Goal: Task Accomplishment & Management: Manage account settings

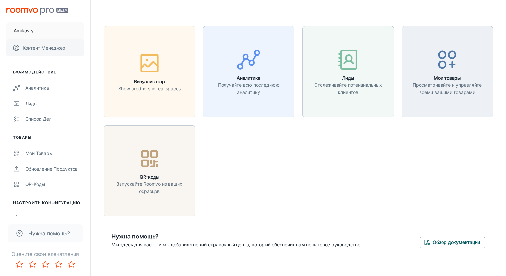
click at [42, 50] on p "Контент Менеджер" at bounding box center [44, 47] width 43 height 7
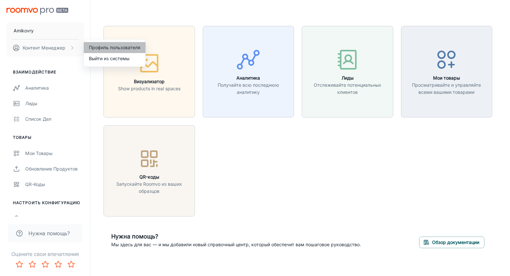
click at [116, 47] on li "Профиль пользователя" at bounding box center [115, 47] width 62 height 11
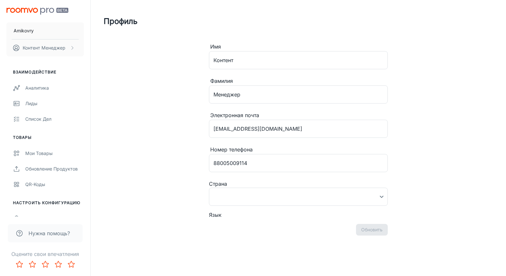
type input "Россия"
click at [300, 129] on input "[EMAIL_ADDRESS][DOMAIN_NAME]" at bounding box center [298, 129] width 179 height 18
click at [177, 134] on div "Профиль Имя Контент ​ [PERSON_NAME] ​ Электронная почта [EMAIL_ADDRESS][DOMAIN_…" at bounding box center [298, 137] width 405 height 274
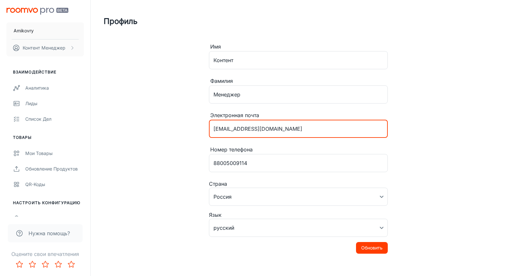
drag, startPoint x: 302, startPoint y: 132, endPoint x: 206, endPoint y: 129, distance: 96.2
click at [206, 129] on div "Имя Контент ​ [PERSON_NAME] ​ Электронная почта [EMAIL_ADDRESS][DOMAIN_NAME] ​ …" at bounding box center [298, 159] width 194 height 232
paste input "[PERSON_NAME].designer@amikovry"
type input "[PERSON_NAME][EMAIL_ADDRESS][DOMAIN_NAME]"
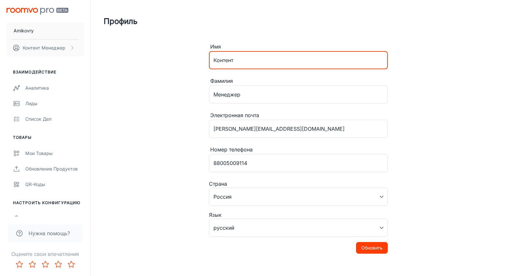
drag, startPoint x: 241, startPoint y: 60, endPoint x: 194, endPoint y: 58, distance: 47.0
click at [205, 61] on div "Имя Контент ​ [PERSON_NAME] ​ Электронная почта [PERSON_NAME][EMAIL_ADDRESS][DO…" at bounding box center [298, 159] width 194 height 232
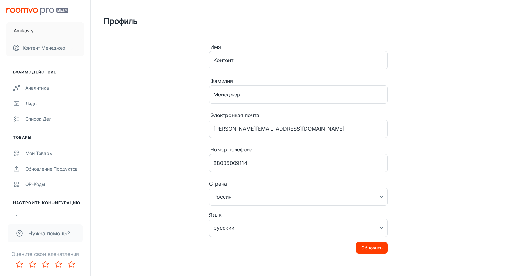
click at [181, 68] on div "Профиль Имя Контент ​ [PERSON_NAME] ​ Электронная почта [PERSON_NAME][EMAIL_ADD…" at bounding box center [298, 137] width 405 height 274
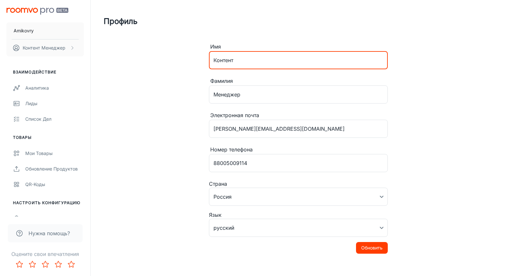
drag, startPoint x: 237, startPoint y: 60, endPoint x: 207, endPoint y: 60, distance: 29.8
click at [207, 60] on div "Имя Контент ​ [PERSON_NAME] ​ Электронная почта [PERSON_NAME][EMAIL_ADDRESS][DO…" at bounding box center [298, 159] width 194 height 232
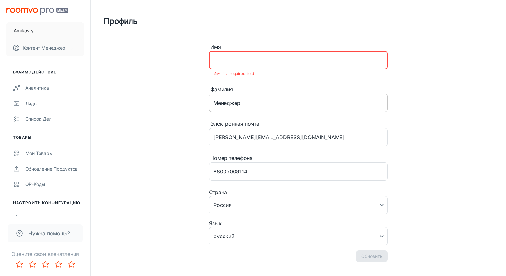
click at [214, 100] on input "Менеджер" at bounding box center [298, 103] width 179 height 18
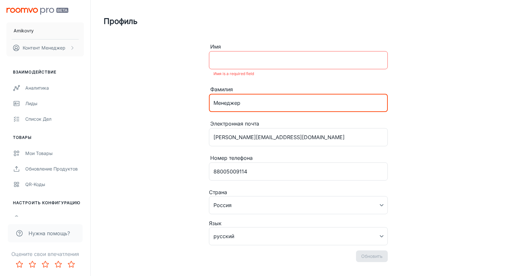
paste input "Контент"
type input "Контент-менеджер"
click at [233, 61] on input "Имя" at bounding box center [298, 60] width 179 height 18
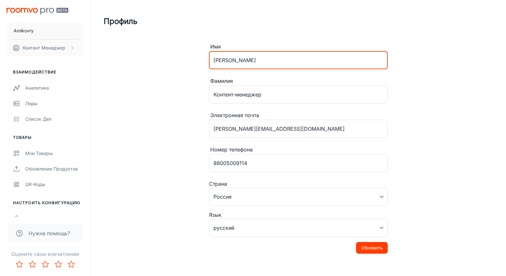
type input "[PERSON_NAME]"
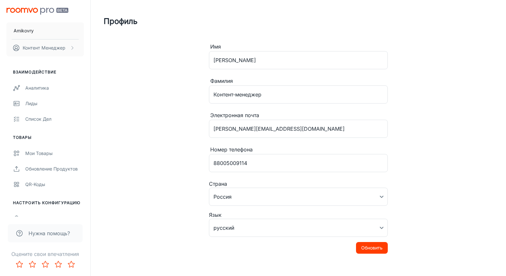
click at [177, 68] on div "Профиль Имя [PERSON_NAME] ​ [PERSON_NAME]-менеджер ​ Электронная почта [PERSON_…" at bounding box center [298, 137] width 405 height 274
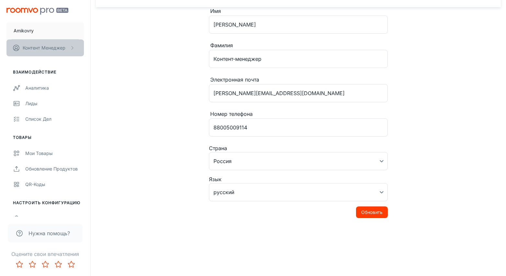
click at [45, 49] on p "Контент Менеджер" at bounding box center [44, 47] width 43 height 7
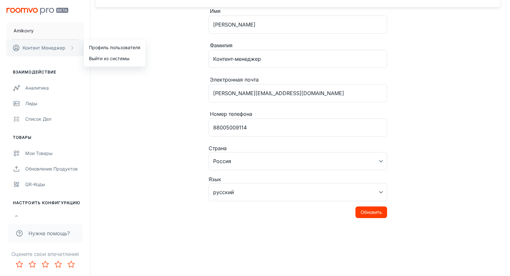
click at [45, 49] on div at bounding box center [255, 138] width 510 height 276
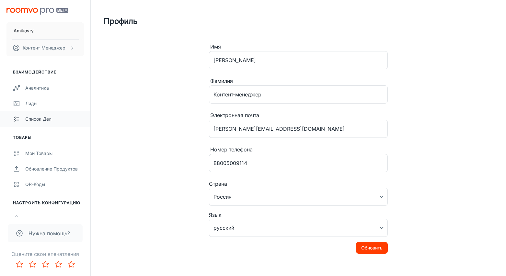
click at [37, 120] on div "Список дел" at bounding box center [54, 119] width 59 height 7
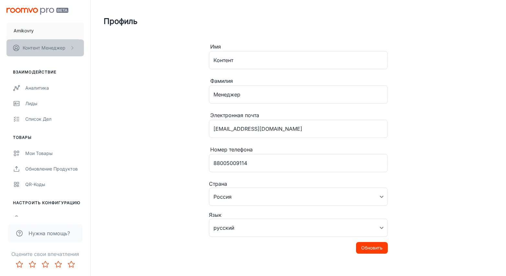
click at [55, 48] on p "Контент Менеджер" at bounding box center [44, 47] width 43 height 7
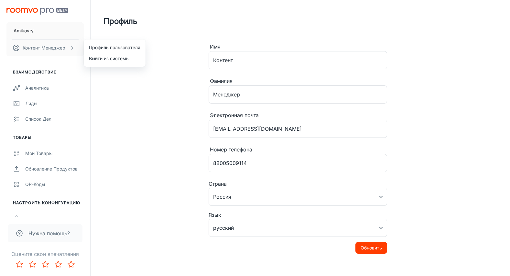
click at [112, 96] on div at bounding box center [255, 138] width 510 height 276
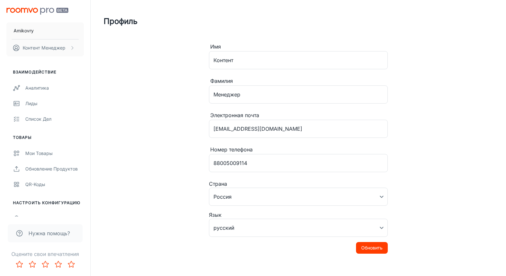
click at [25, 10] on img "scrollable content" at bounding box center [37, 11] width 62 height 7
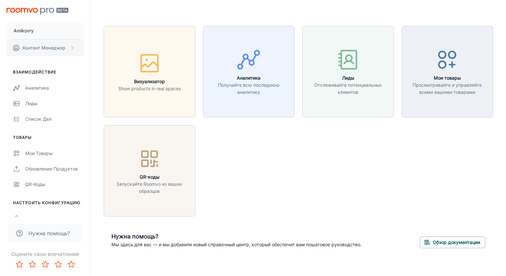
click at [50, 47] on p "Контент Менеджер" at bounding box center [44, 47] width 43 height 7
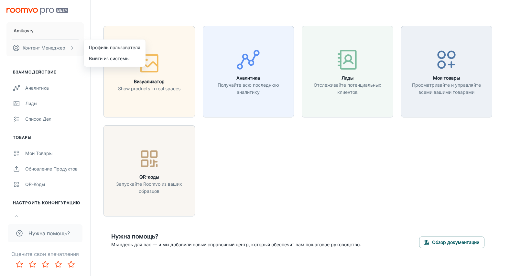
click at [111, 49] on li "Профиль пользователя" at bounding box center [115, 47] width 62 height 11
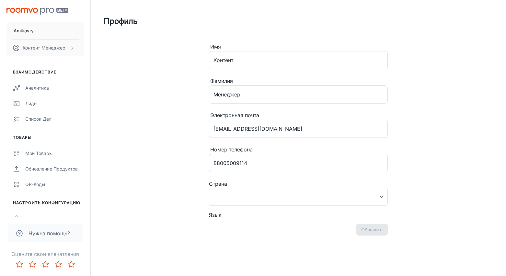
type input "Россия"
click at [16, 217] on div "Нужна помощь?" at bounding box center [45, 231] width 90 height 28
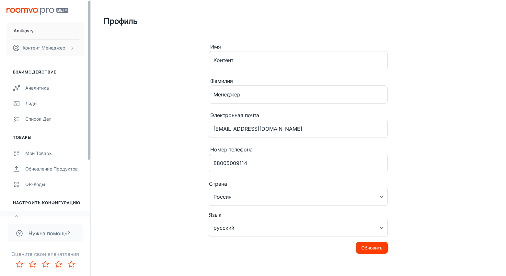
click at [16, 215] on icon "scrollable content" at bounding box center [16, 219] width 7 height 8
click at [28, 203] on li "Настроить конфигурацию" at bounding box center [45, 203] width 90 height 6
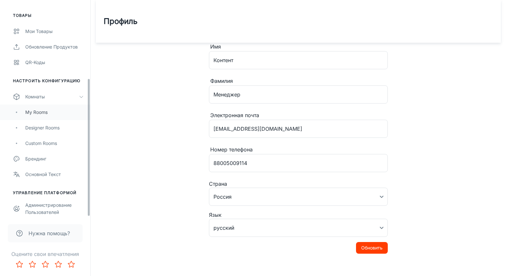
scroll to position [37, 0]
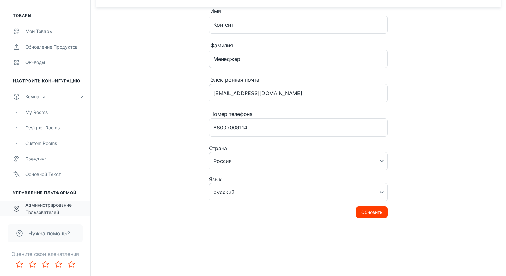
click at [47, 205] on div "Администрирование пользователей" at bounding box center [54, 209] width 59 height 14
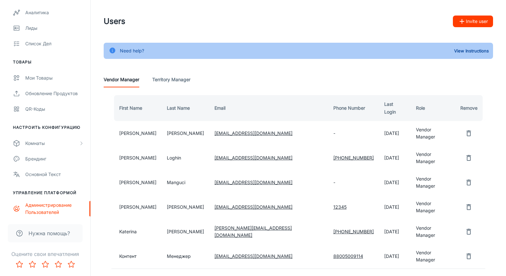
click at [167, 80] on Manager "Territory Manager" at bounding box center [171, 80] width 38 height 16
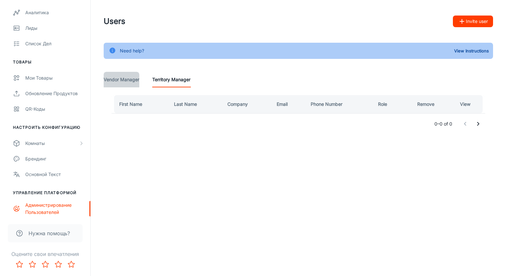
click at [128, 80] on Manager "Vendor Manager" at bounding box center [122, 80] width 36 height 16
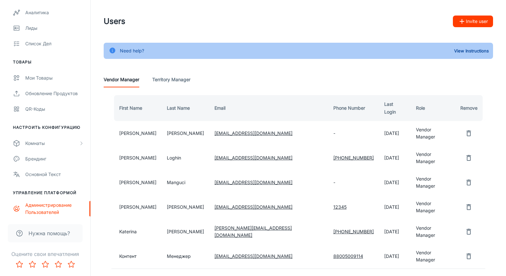
click at [472, 19] on button "Invite user" at bounding box center [473, 22] width 40 height 12
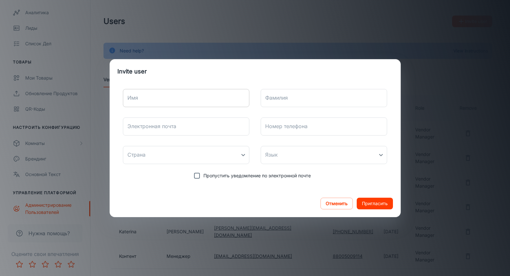
click at [147, 98] on input "Имя" at bounding box center [186, 98] width 127 height 18
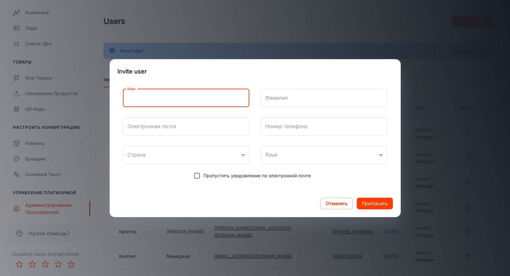
type input "[PERSON_NAME]"
click at [299, 100] on input "Фамилия" at bounding box center [324, 98] width 127 height 18
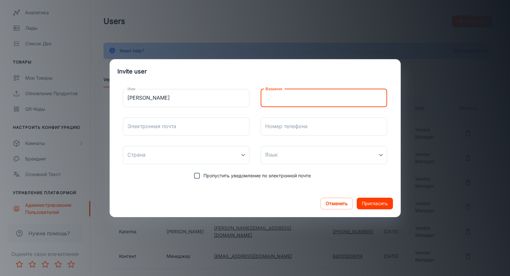
type input "Контент-менеджер"
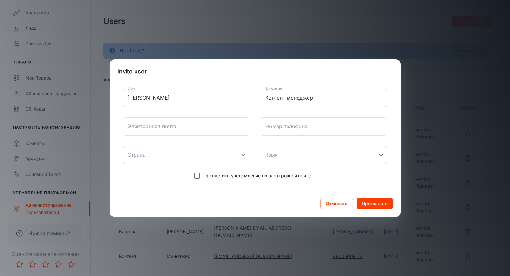
click at [153, 128] on div "Электронная почта Электронная почта" at bounding box center [186, 127] width 127 height 18
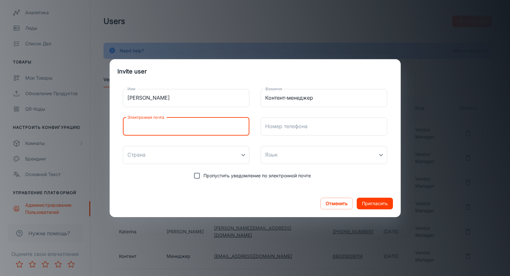
paste input "[PERSON_NAME][EMAIL_ADDRESS][DOMAIN_NAME]"
type input "[PERSON_NAME][EMAIL_ADDRESS][DOMAIN_NAME]"
click at [280, 131] on input "Номер телефона" at bounding box center [324, 127] width 127 height 18
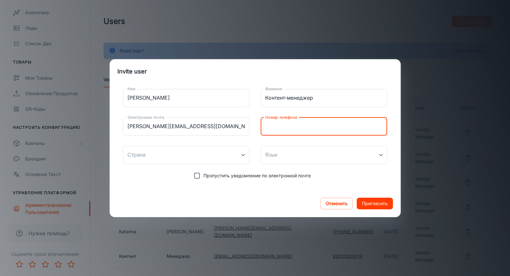
click at [287, 127] on input "Номер телефона" at bounding box center [324, 127] width 127 height 18
type input "88005009114"
click at [243, 155] on body "Amikovry Контент Менеджер Взаимодействие Аналитика Лиды Список дел Товары Мои т…" at bounding box center [255, 138] width 510 height 276
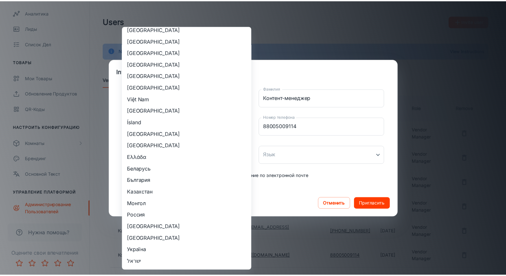
scroll to position [647, 0]
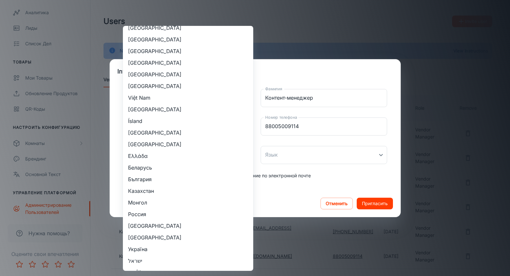
click at [138, 214] on li "Россия" at bounding box center [188, 214] width 130 height 12
type input "Россия"
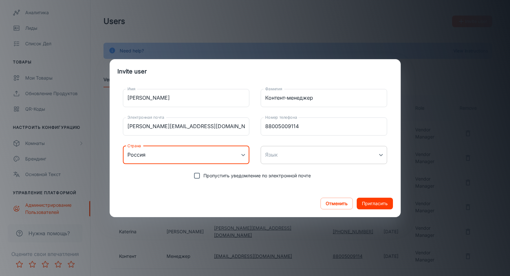
click at [380, 155] on body "Amikovry Контент Менеджер Взаимодействие Аналитика Лиды Список дел Товары Мои т…" at bounding box center [255, 138] width 510 height 276
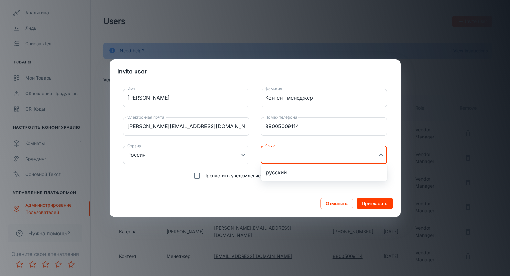
click at [273, 174] on li "русский" at bounding box center [324, 173] width 127 height 12
type input "ru-ru"
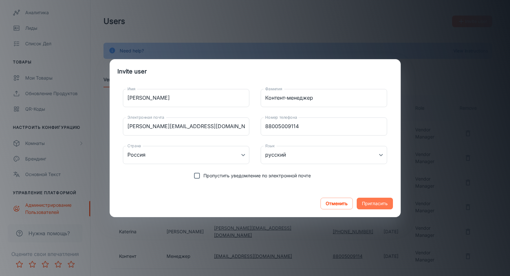
click at [380, 204] on button "Пригласить" at bounding box center [375, 204] width 36 height 12
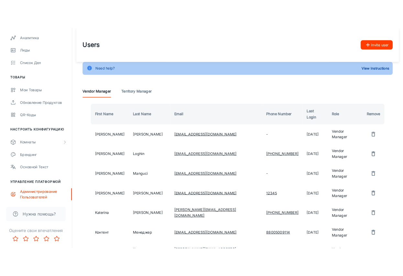
scroll to position [54, 0]
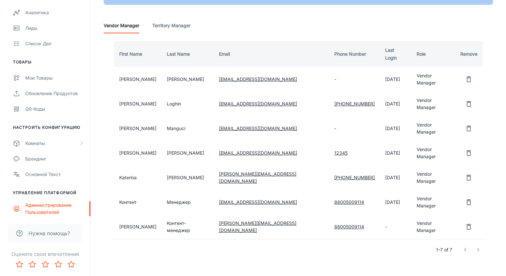
click at [382, 215] on td "-" at bounding box center [395, 227] width 31 height 25
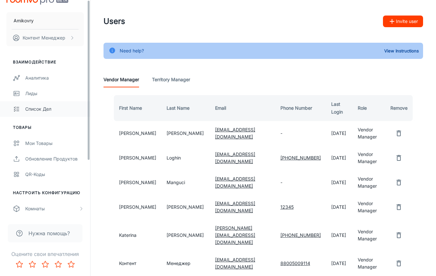
scroll to position [0, 0]
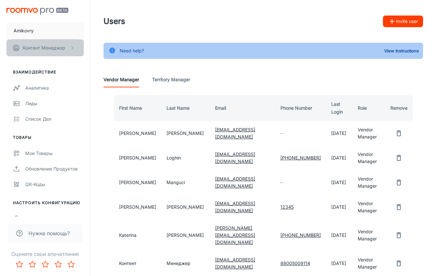
click at [35, 50] on p "Контент Менеджер" at bounding box center [44, 47] width 43 height 7
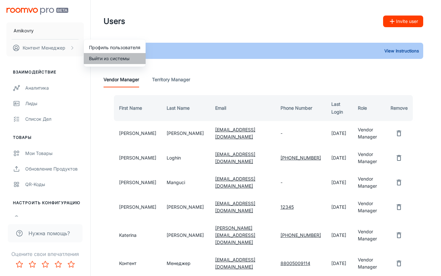
click at [98, 58] on li "Выйти из системы" at bounding box center [115, 58] width 62 height 11
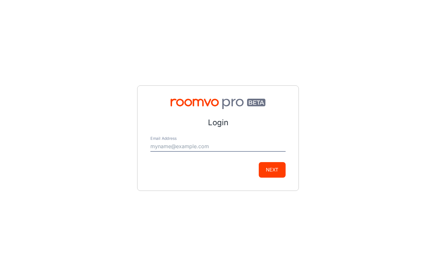
click at [88, 105] on div "Login Email Address Next" at bounding box center [218, 138] width 436 height 276
click at [82, 241] on div "Login Email Address Next" at bounding box center [218, 138] width 436 height 276
click at [162, 238] on div "Login Email Address Next" at bounding box center [218, 138] width 436 height 276
